Goal: Task Accomplishment & Management: Manage account settings

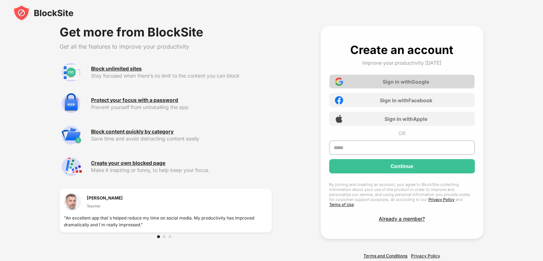
click at [392, 87] on div "Sign in with Google" at bounding box center [402, 81] width 146 height 14
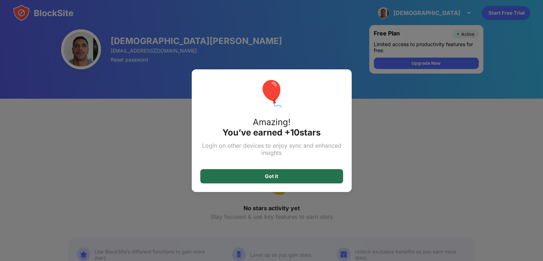
click at [299, 178] on div "Got it" at bounding box center [271, 176] width 143 height 14
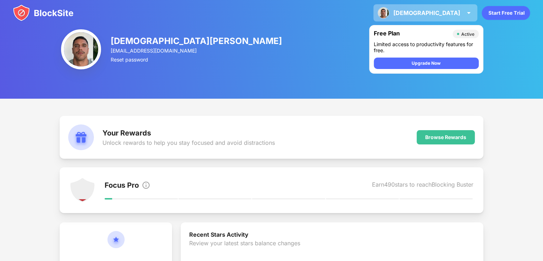
click at [464, 10] on div "esdras [PERSON_NAME] View Account Insights Premium Rewards Settings Support Log…" at bounding box center [426, 12] width 104 height 17
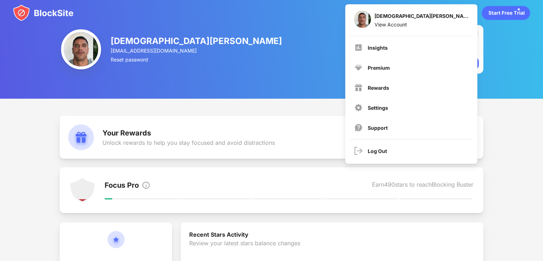
click at [281, 123] on div "Your Rewards Unlock rewards to help you stay focused and avoid distractions Bro…" at bounding box center [272, 137] width 424 height 43
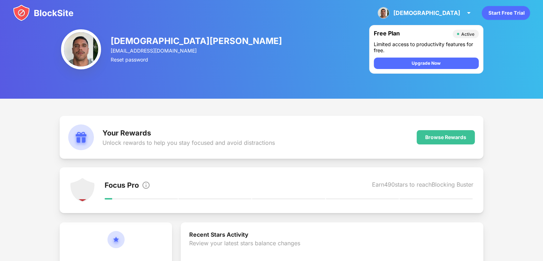
click at [506, 11] on icon "animation" at bounding box center [506, 13] width 48 height 14
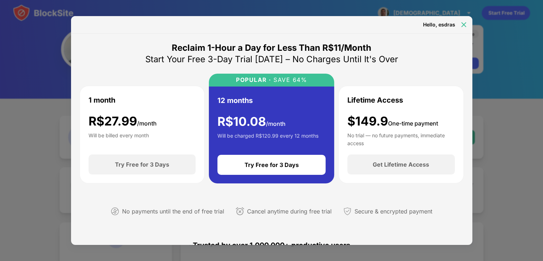
click at [461, 27] on img at bounding box center [464, 24] width 7 height 7
